Goal: Navigation & Orientation: Find specific page/section

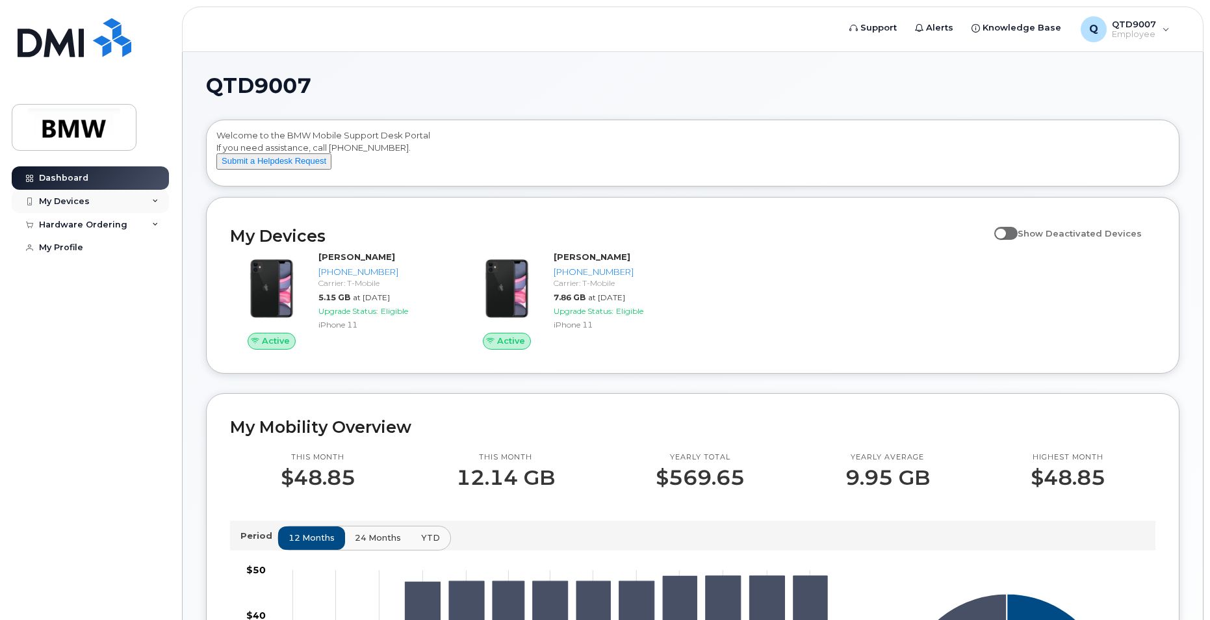
click at [131, 196] on div "My Devices" at bounding box center [90, 201] width 157 height 23
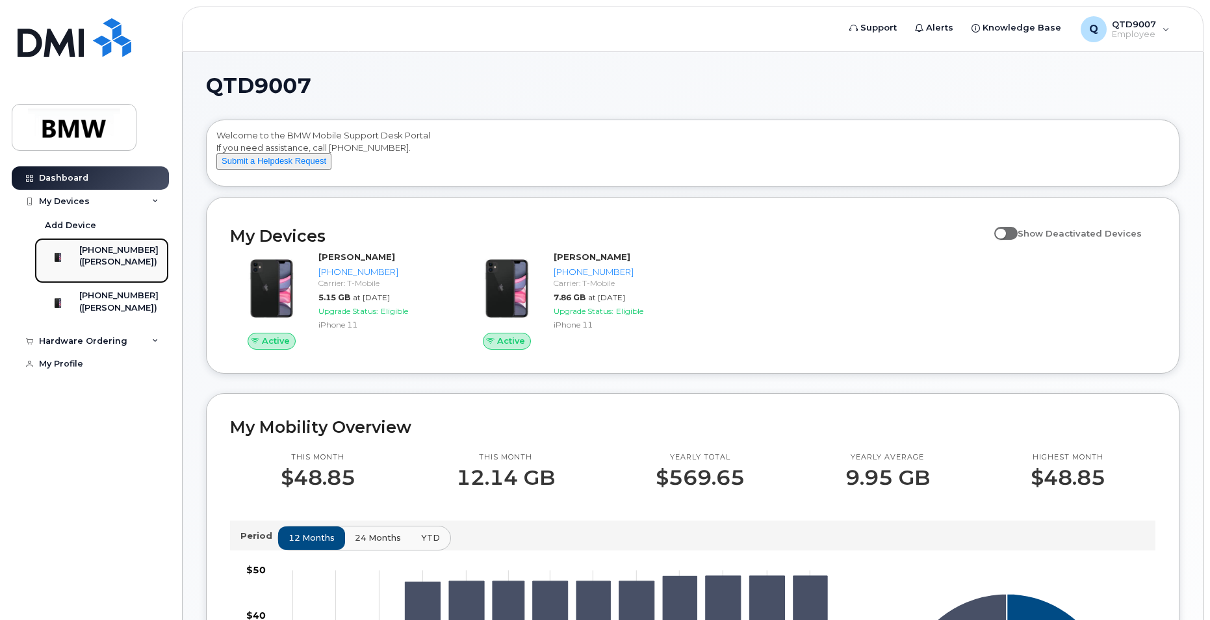
click at [128, 257] on div "([PERSON_NAME])" at bounding box center [118, 262] width 79 height 12
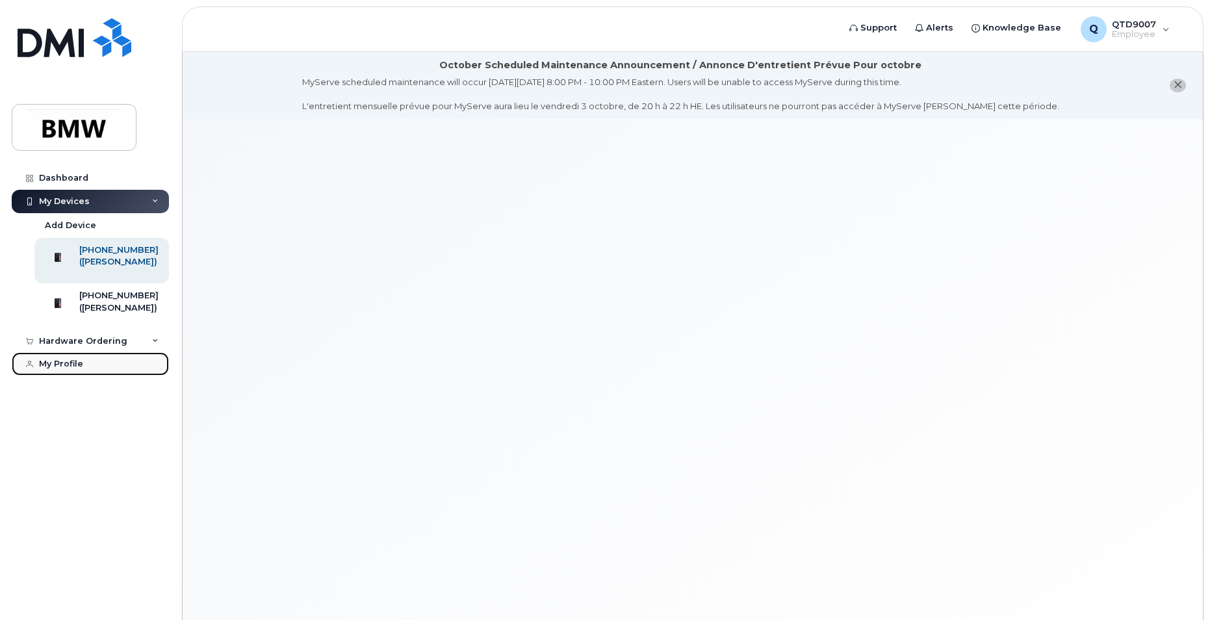
click at [99, 375] on link "My Profile" at bounding box center [90, 363] width 157 height 23
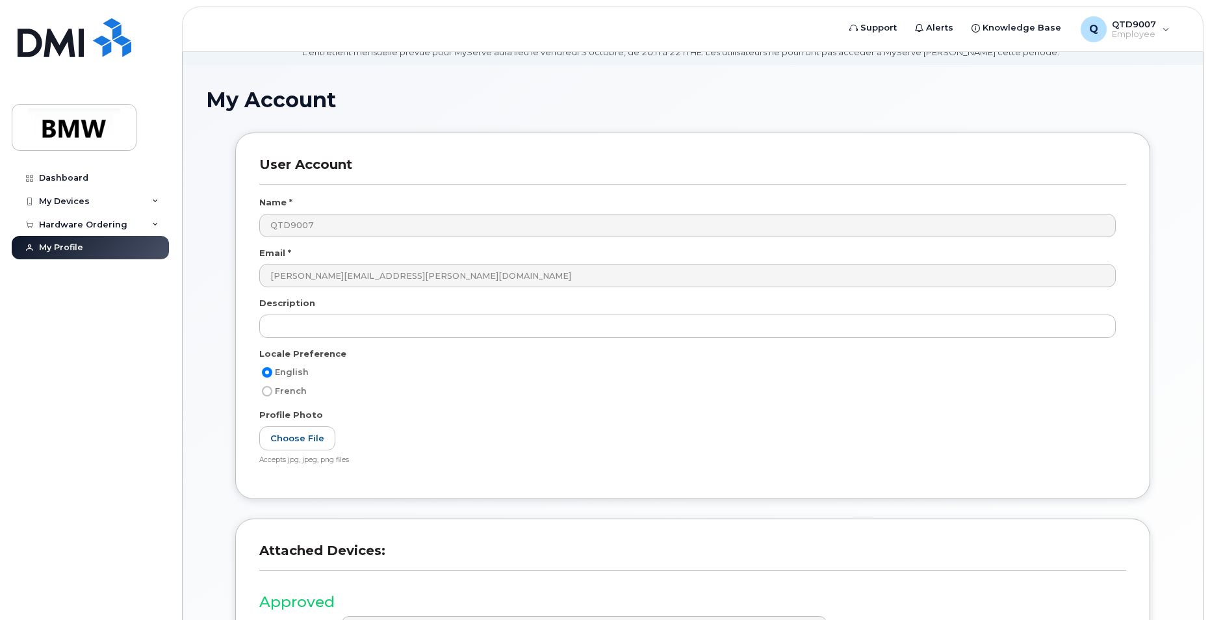
scroll to position [47, 0]
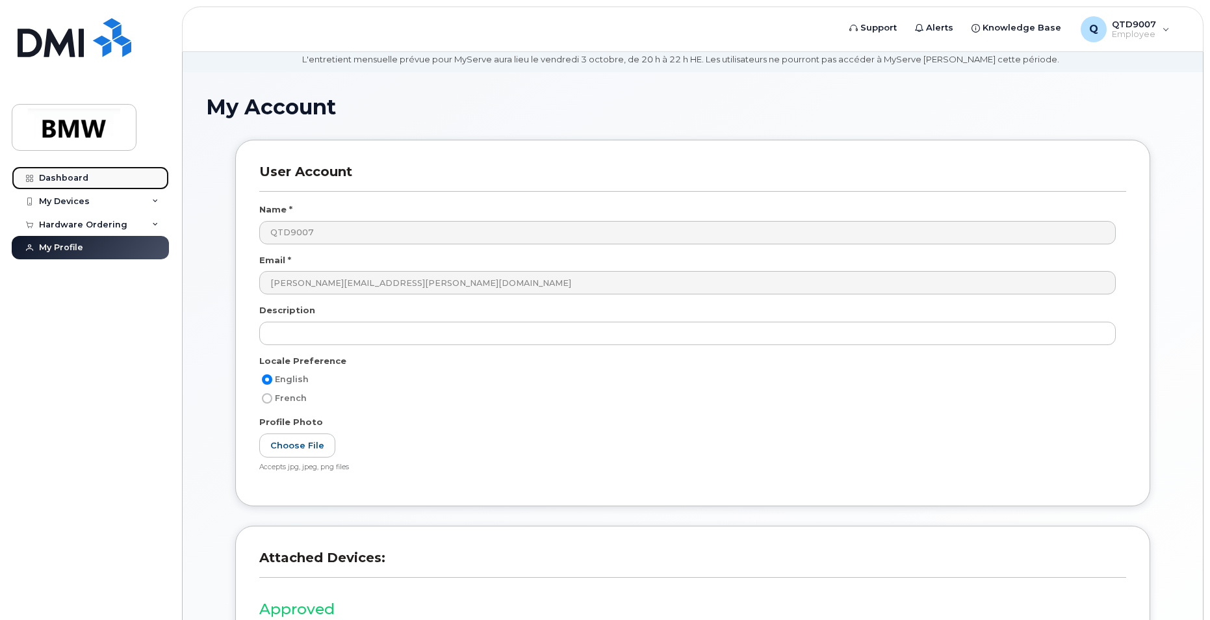
click at [60, 181] on div "Dashboard" at bounding box center [63, 178] width 49 height 10
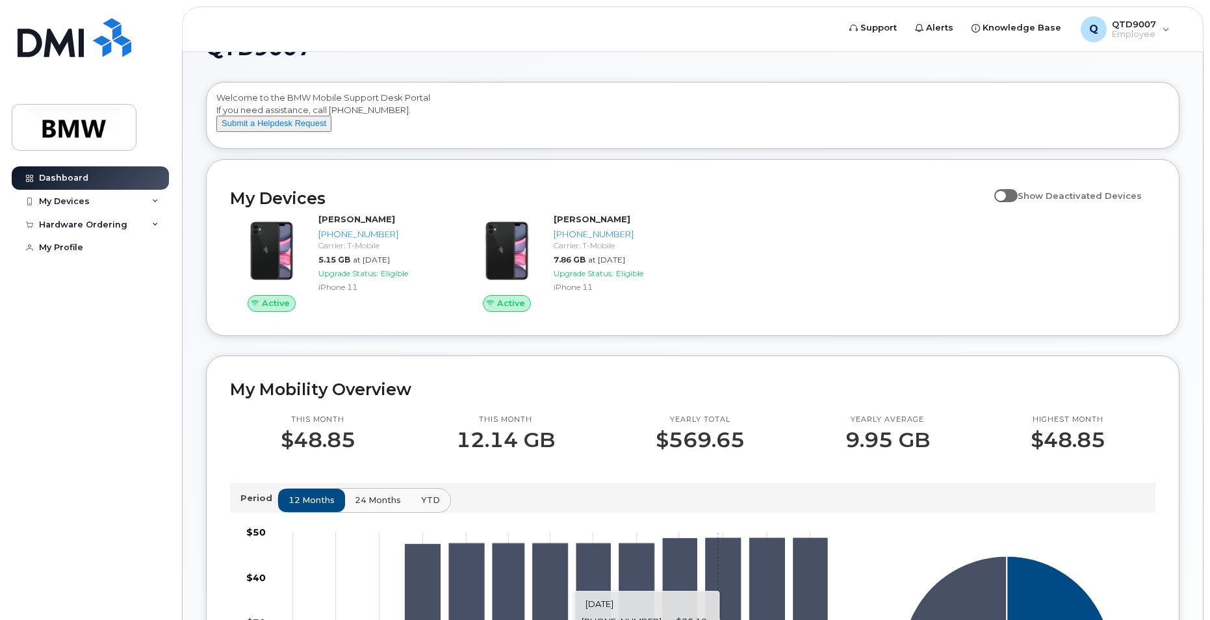
scroll to position [35, 0]
